Goal: Task Accomplishment & Management: Manage account settings

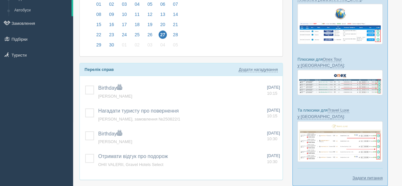
scroll to position [95, 0]
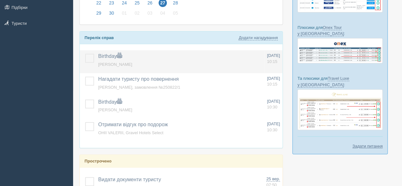
click at [85, 54] on label at bounding box center [85, 54] width 0 height 0
click at [0, 0] on input "checkbox" at bounding box center [0, 0] width 0 height 0
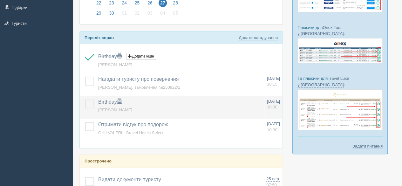
click at [85, 99] on label at bounding box center [85, 99] width 0 height 0
click at [0, 0] on input "checkbox" at bounding box center [0, 0] width 0 height 0
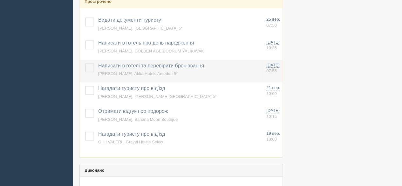
scroll to position [191, 0]
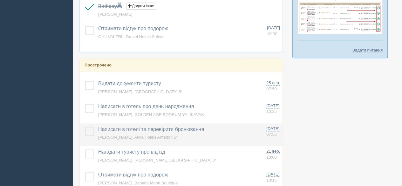
click at [127, 135] on span "[PERSON_NAME], Akka Hotels Antedon 5*" at bounding box center [137, 137] width 79 height 5
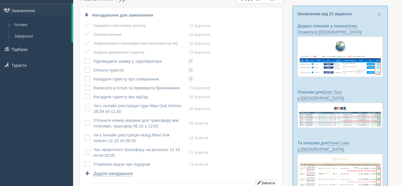
scroll to position [63, 0]
